Goal: Task Accomplishment & Management: Use online tool/utility

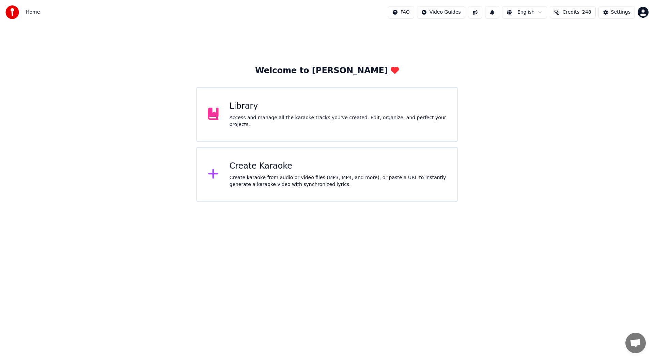
click at [258, 101] on div "Library Access and manage all the karaoke tracks you’ve created. Edit, organize…" at bounding box center [327, 114] width 262 height 55
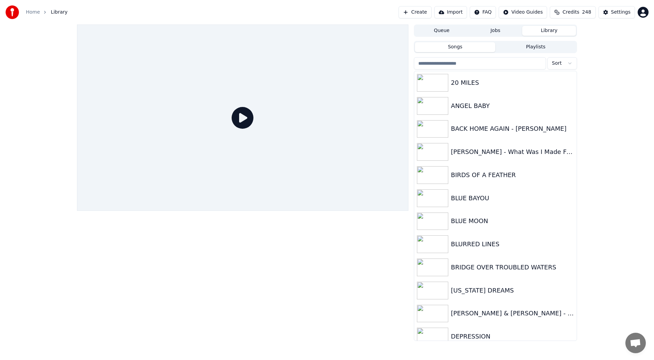
click at [427, 63] on input "search" at bounding box center [480, 63] width 132 height 12
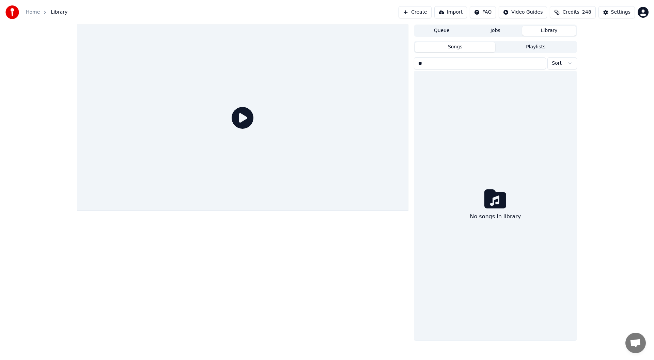
type input "*"
type input "**********"
